Goal: Find specific page/section

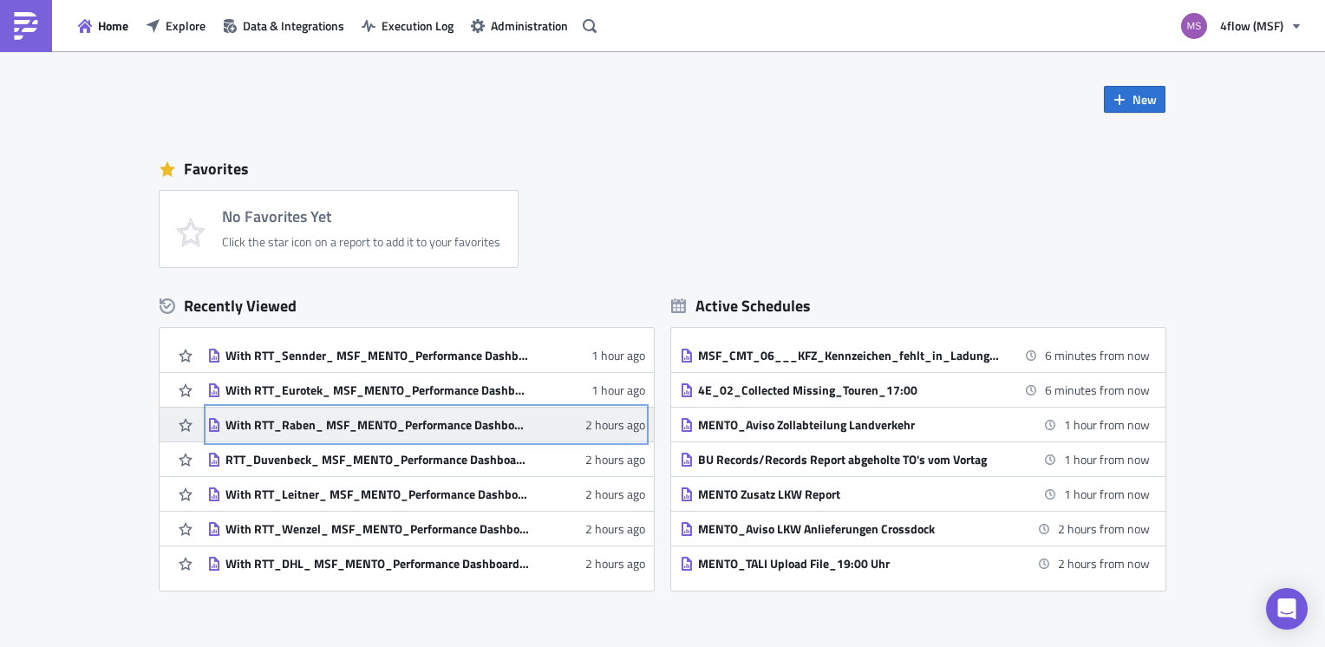
click at [347, 425] on div "With RTT_Raben_ MSF_MENTO_Performance Dashboard Carrier_1.1" at bounding box center [377, 425] width 304 height 16
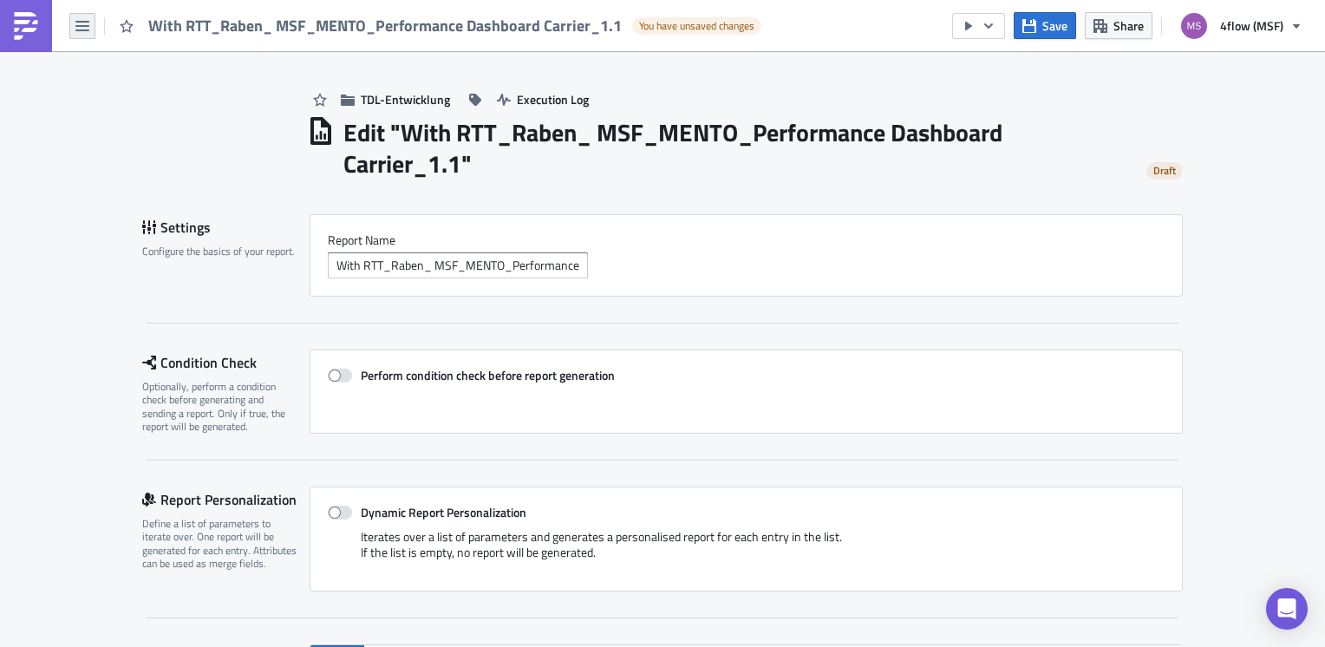
click at [81, 28] on icon "button" at bounding box center [82, 26] width 14 height 14
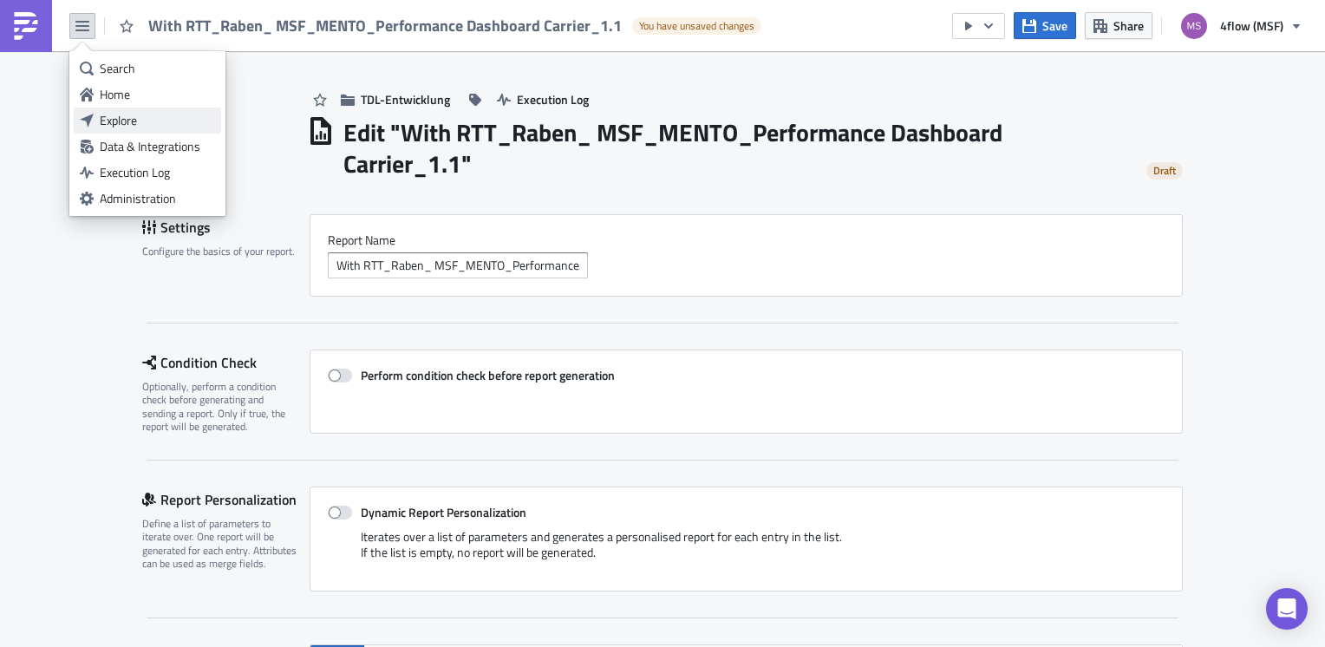
click at [121, 123] on div "Explore" at bounding box center [157, 120] width 115 height 17
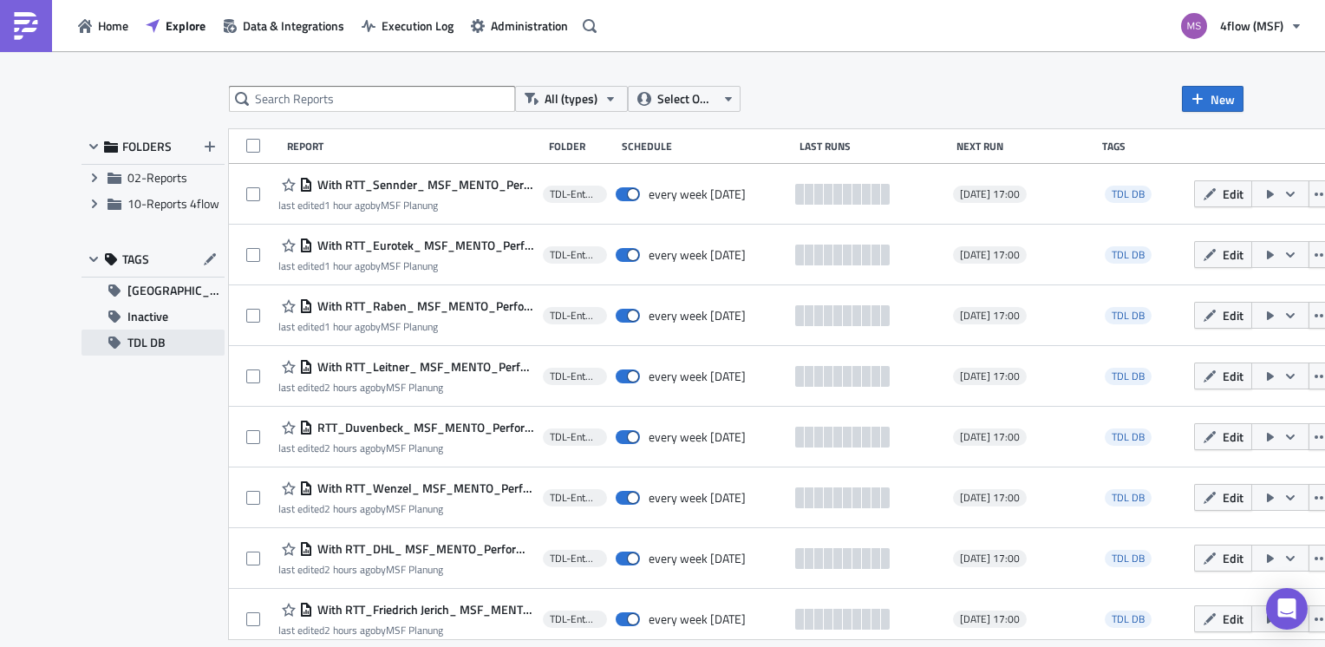
click at [190, 333] on button "TDL DB" at bounding box center [153, 343] width 143 height 26
